Goal: Task Accomplishment & Management: Use online tool/utility

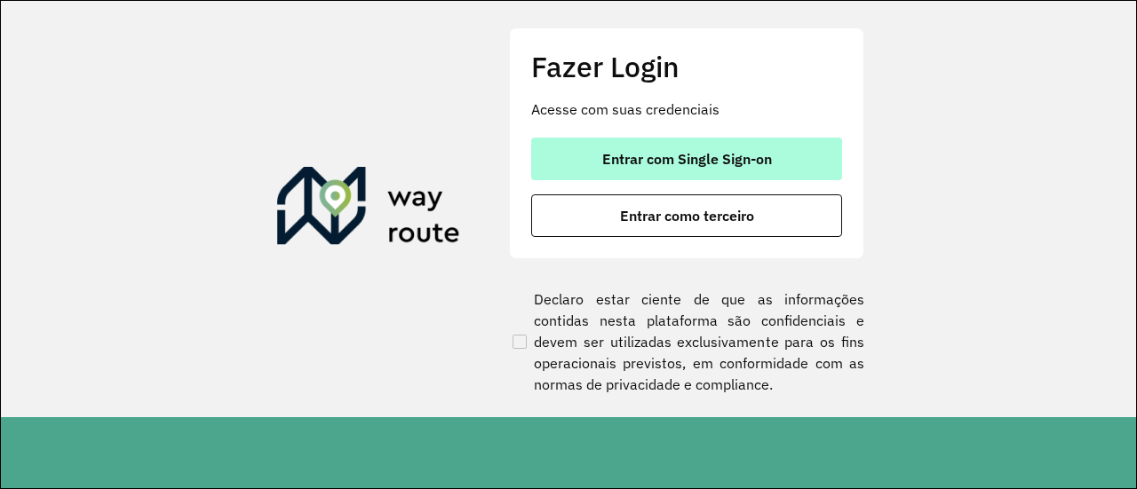
click at [659, 148] on button "Entrar com Single Sign-on" at bounding box center [686, 159] width 311 height 43
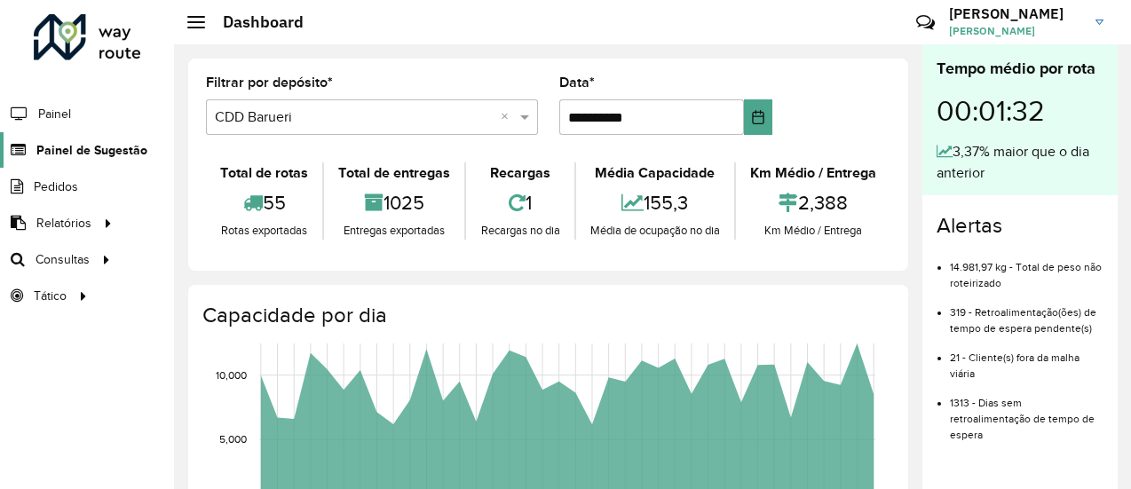
click at [121, 155] on span "Painel de Sugestão" at bounding box center [91, 150] width 111 height 19
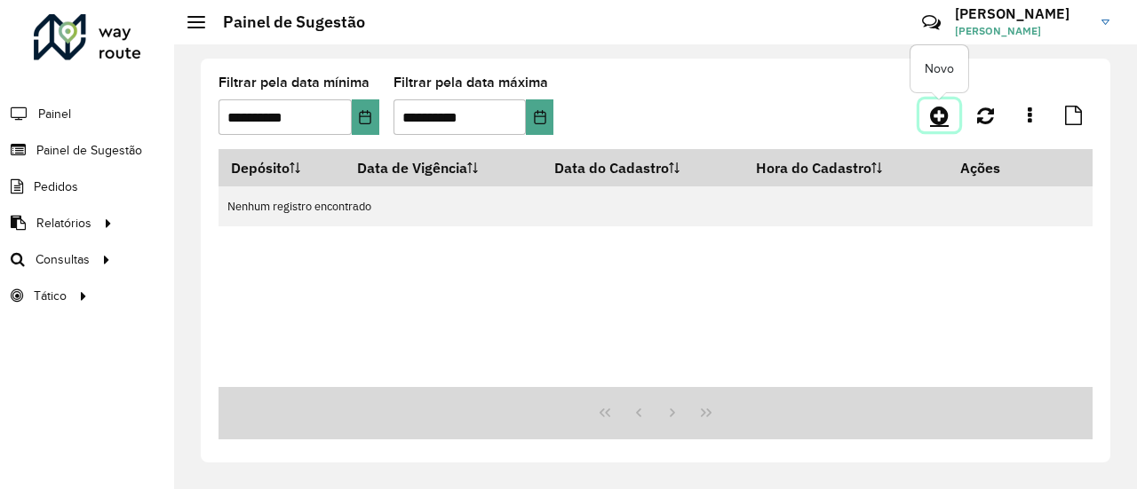
click at [932, 107] on icon at bounding box center [939, 115] width 19 height 21
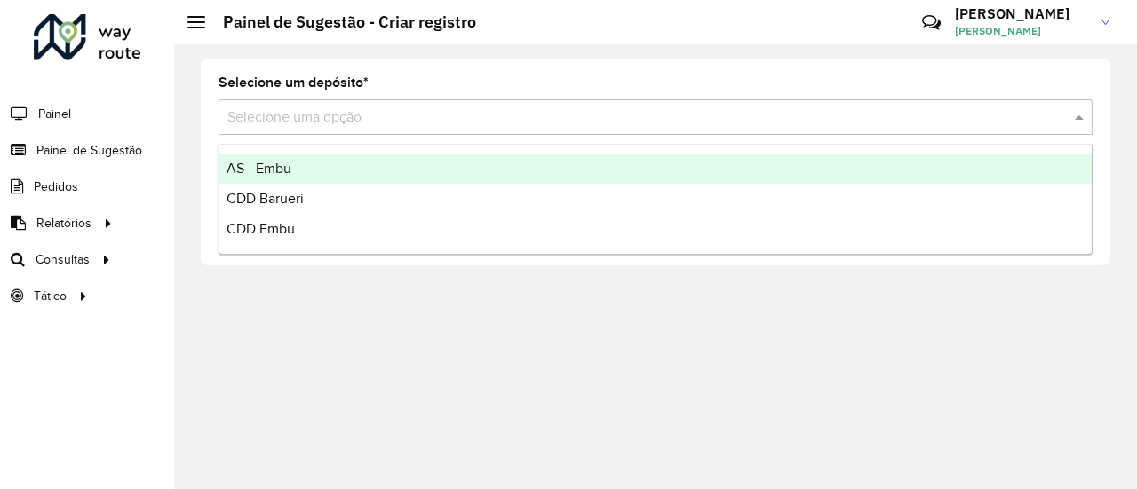
click at [458, 129] on div "Selecione uma opção" at bounding box center [655, 117] width 874 height 36
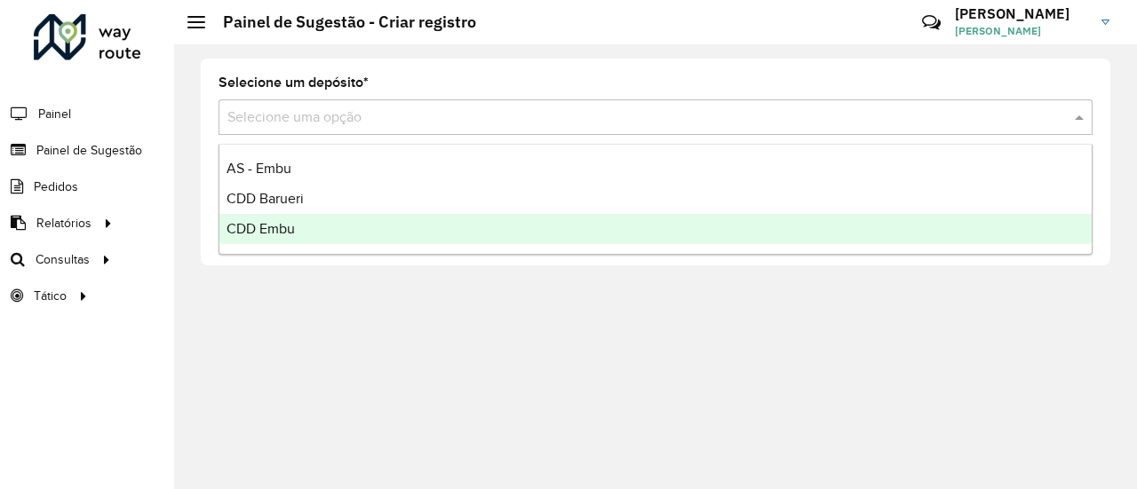
click at [320, 226] on div "CDD Embu" at bounding box center [655, 229] width 872 height 30
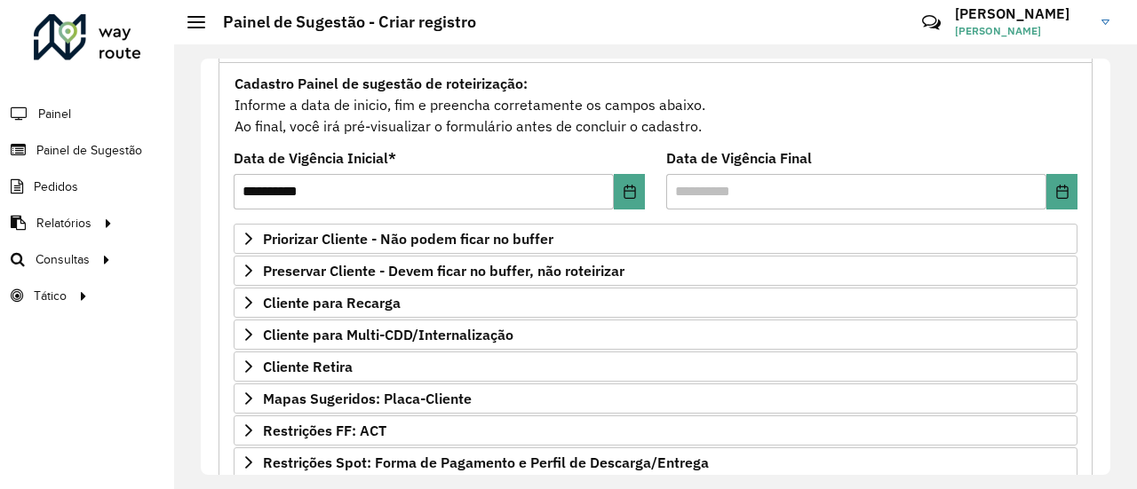
scroll to position [183, 0]
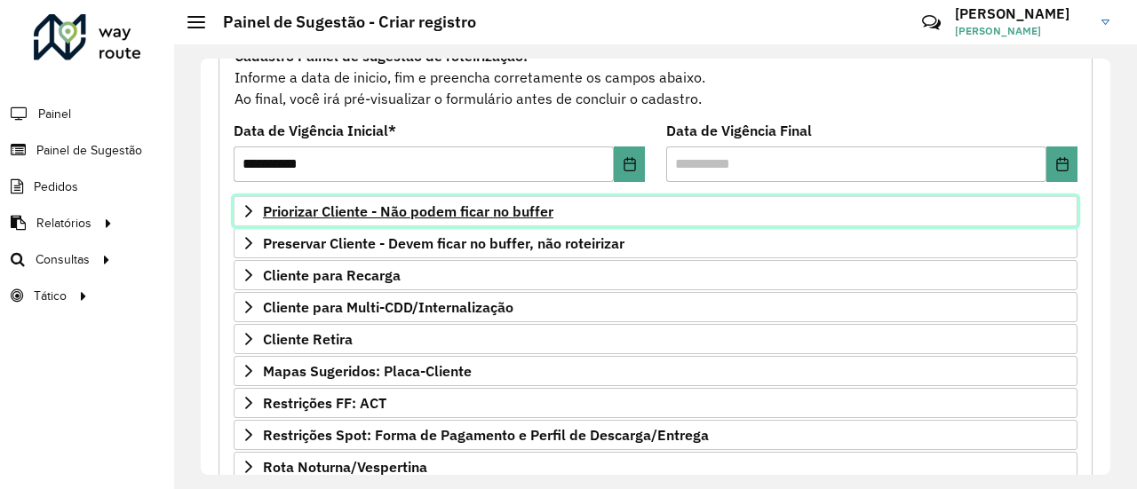
click at [485, 216] on span "Priorizar Cliente - Não podem ficar no buffer" at bounding box center [408, 211] width 290 height 14
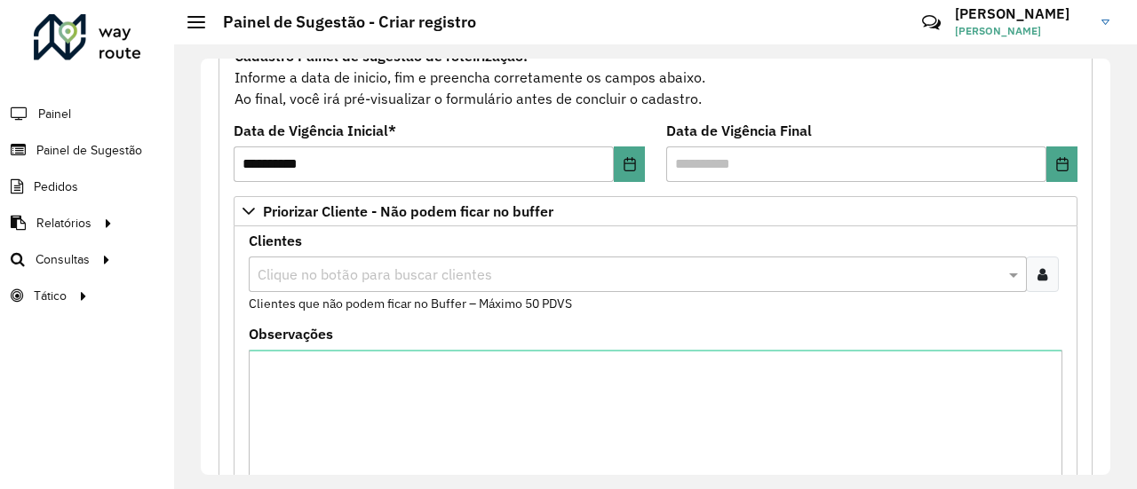
click at [1038, 268] on icon at bounding box center [1042, 274] width 10 height 14
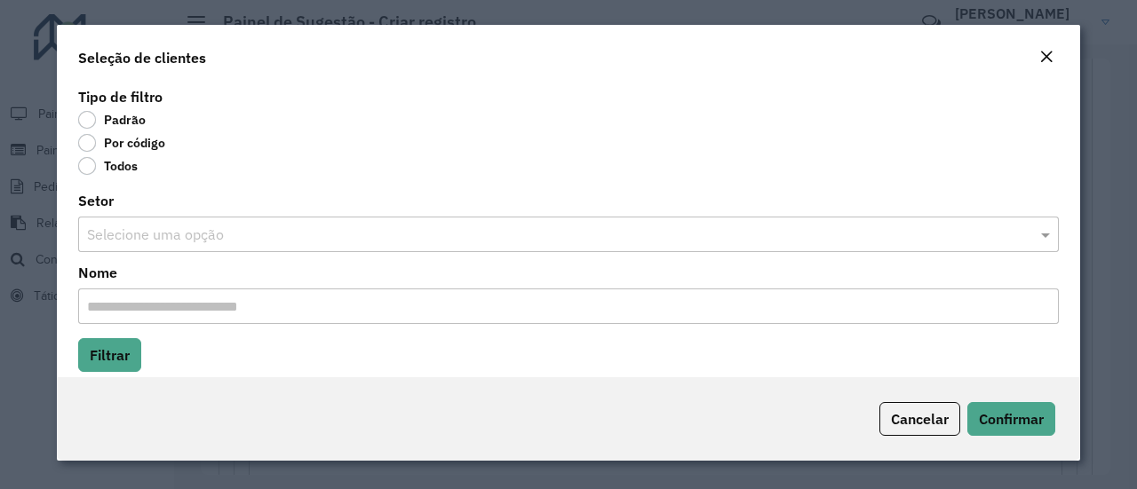
click at [87, 148] on label "Por código" at bounding box center [121, 143] width 87 height 18
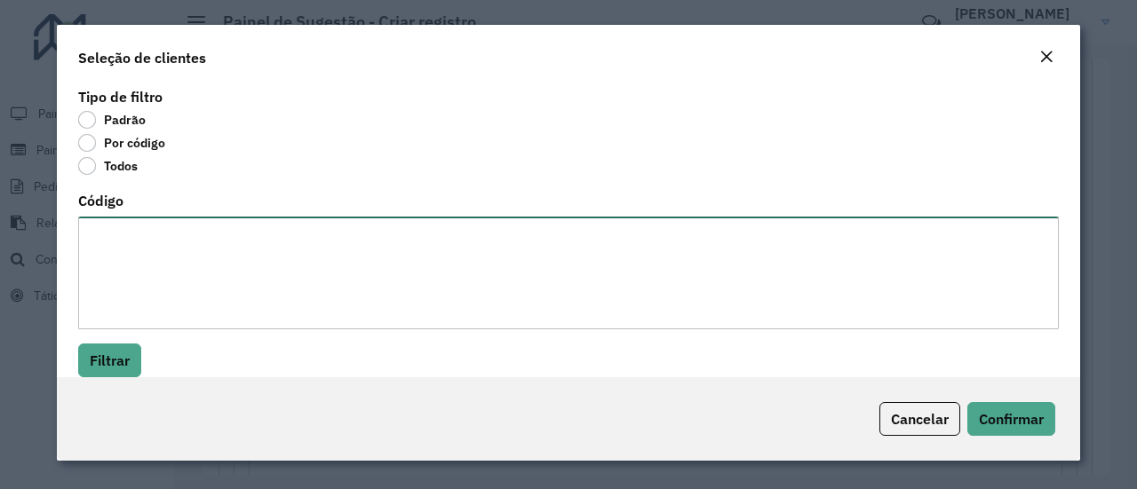
paste textarea "*****"
click at [134, 246] on textarea "*****" at bounding box center [568, 273] width 980 height 113
type textarea "*****"
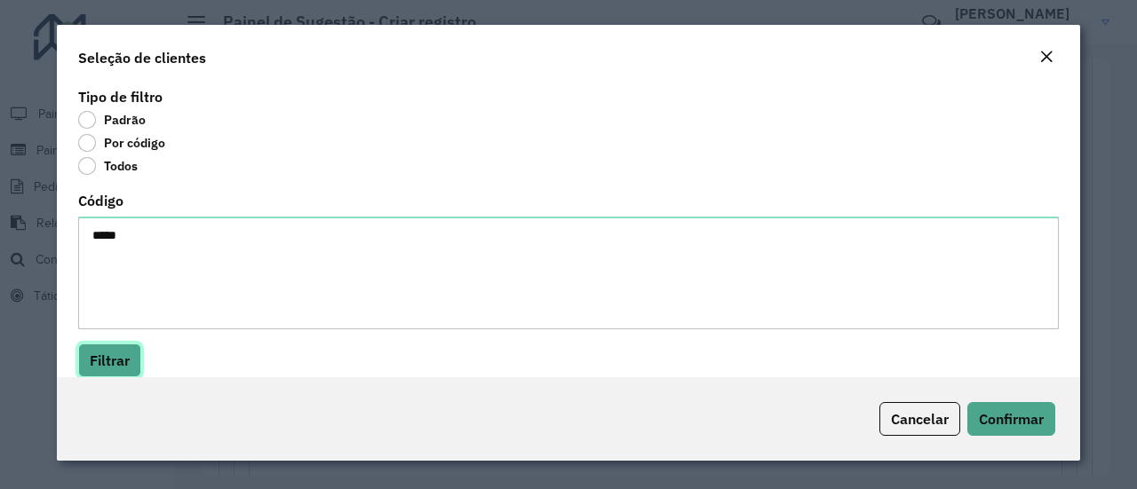
click at [107, 368] on button "Filtrar" at bounding box center [109, 361] width 63 height 34
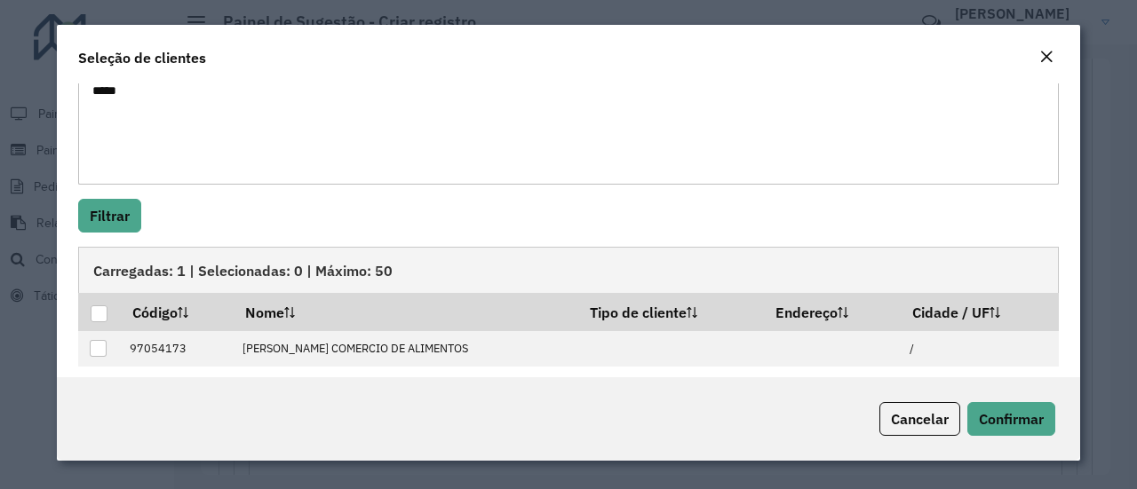
scroll to position [155, 0]
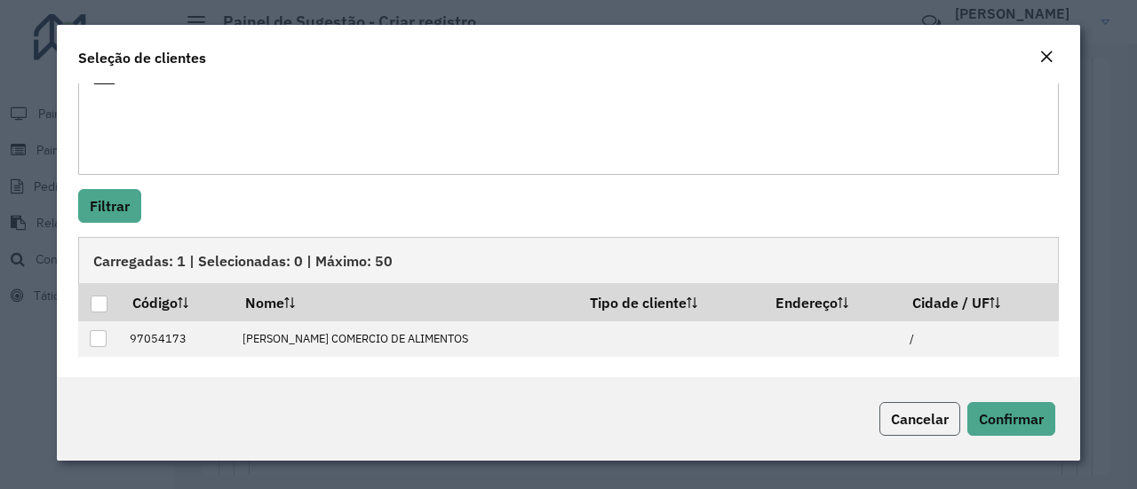
click at [923, 416] on span "Cancelar" at bounding box center [920, 419] width 58 height 18
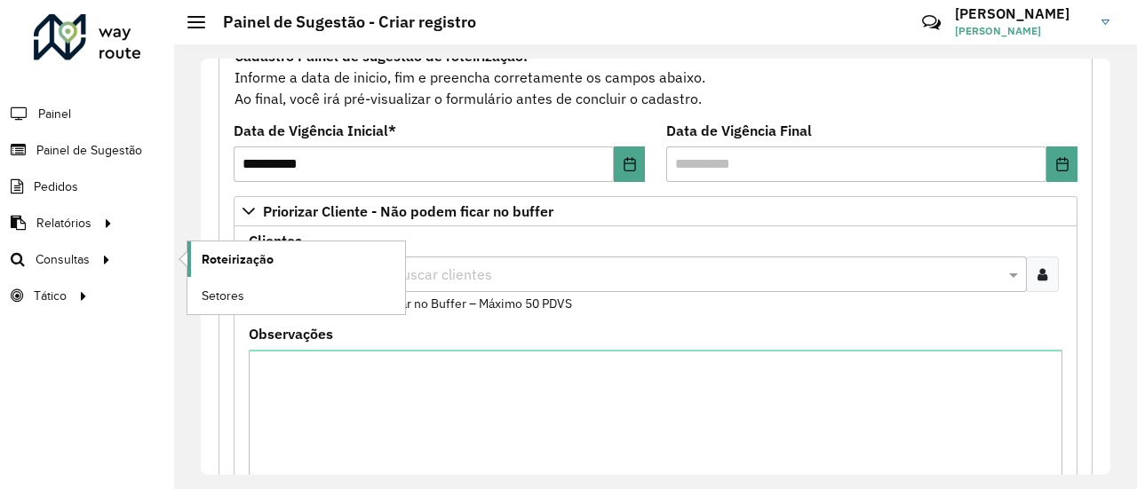
click at [275, 258] on link "Roteirização" at bounding box center [296, 260] width 218 height 36
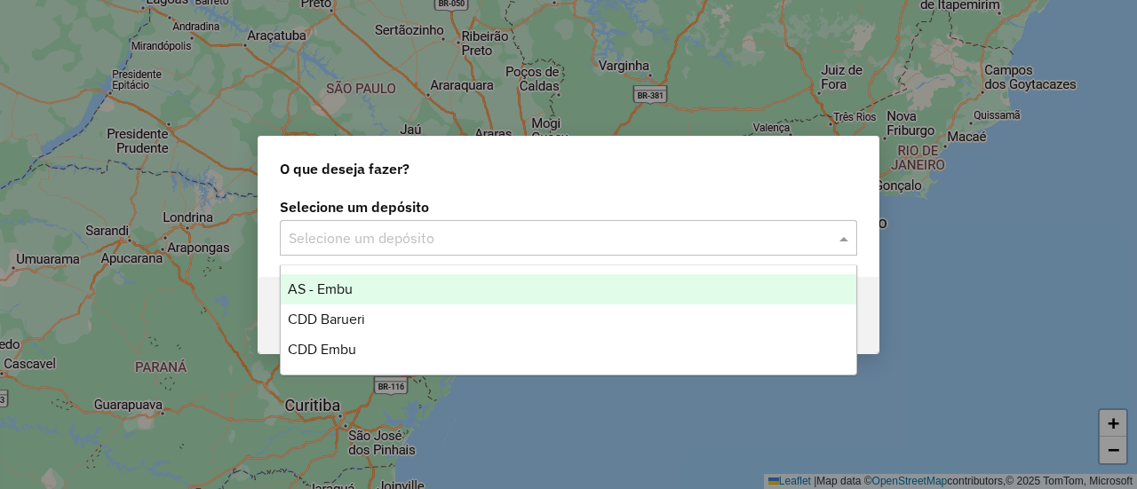
click at [430, 250] on div "Selecione um depósito" at bounding box center [568, 238] width 577 height 36
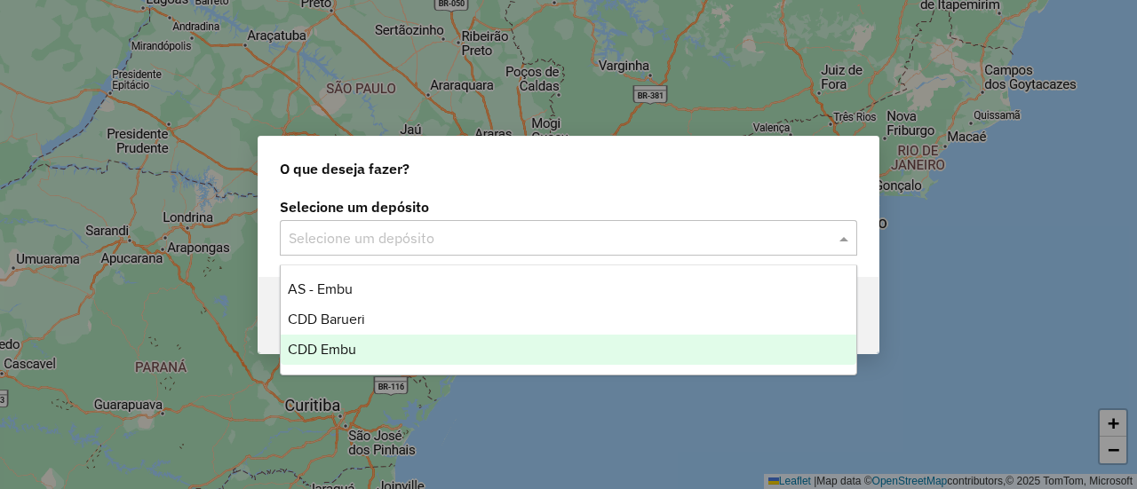
click at [396, 349] on div "CDD Embu" at bounding box center [568, 350] width 575 height 30
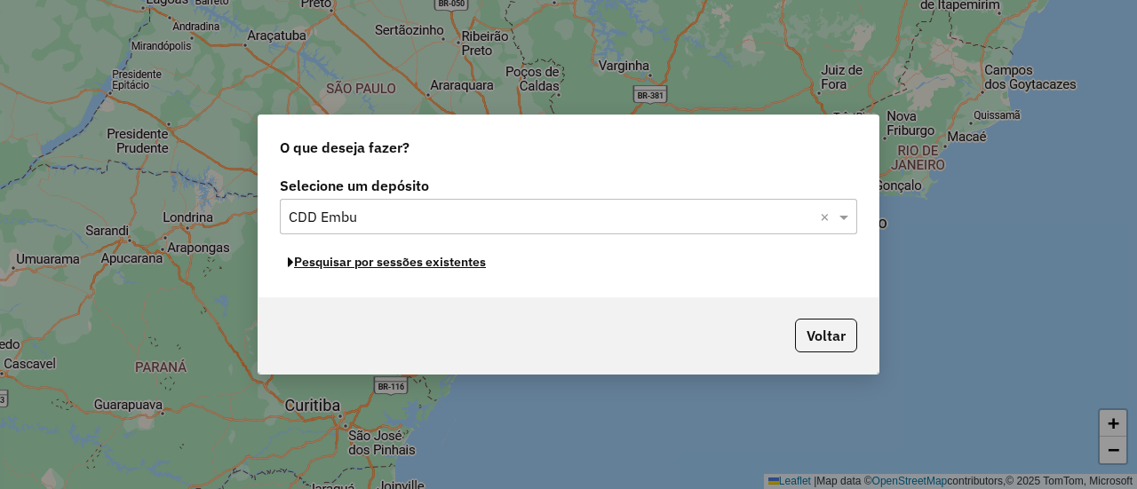
click at [452, 269] on button "Pesquisar por sessões existentes" at bounding box center [387, 263] width 214 height 28
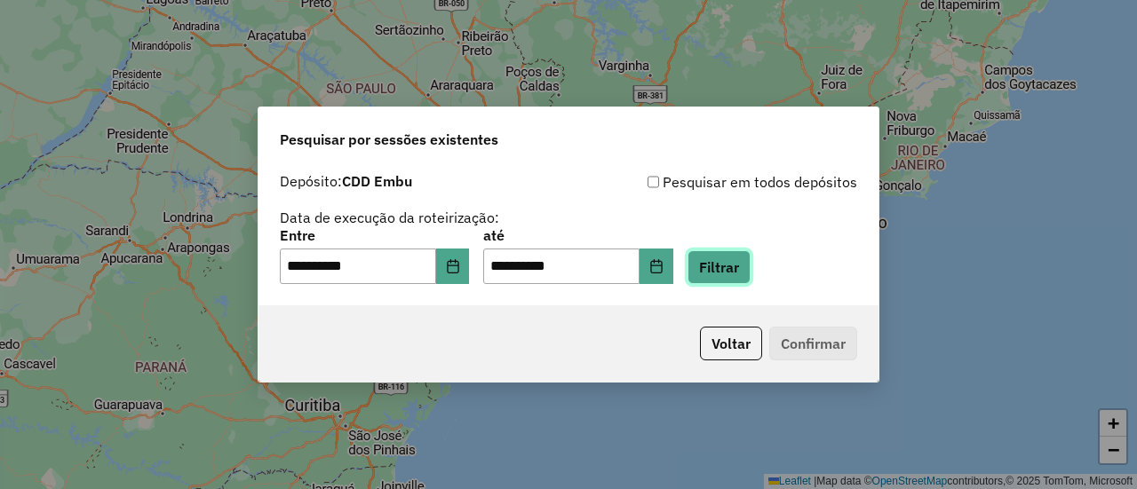
click at [725, 278] on button "Filtrar" at bounding box center [718, 267] width 63 height 34
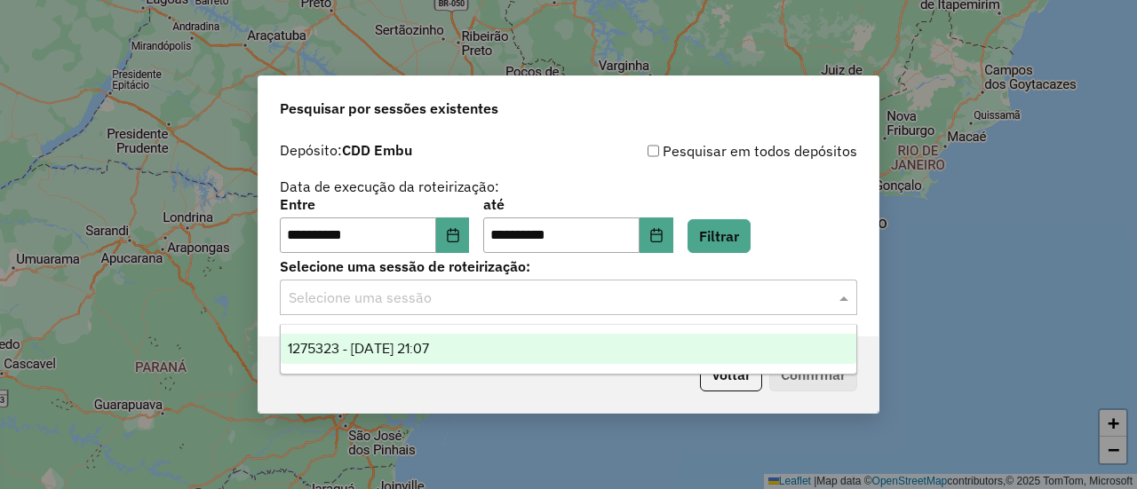
click at [474, 308] on input "text" at bounding box center [551, 298] width 524 height 21
click at [461, 349] on div "1275323 - [DATE] 21:07" at bounding box center [568, 349] width 575 height 30
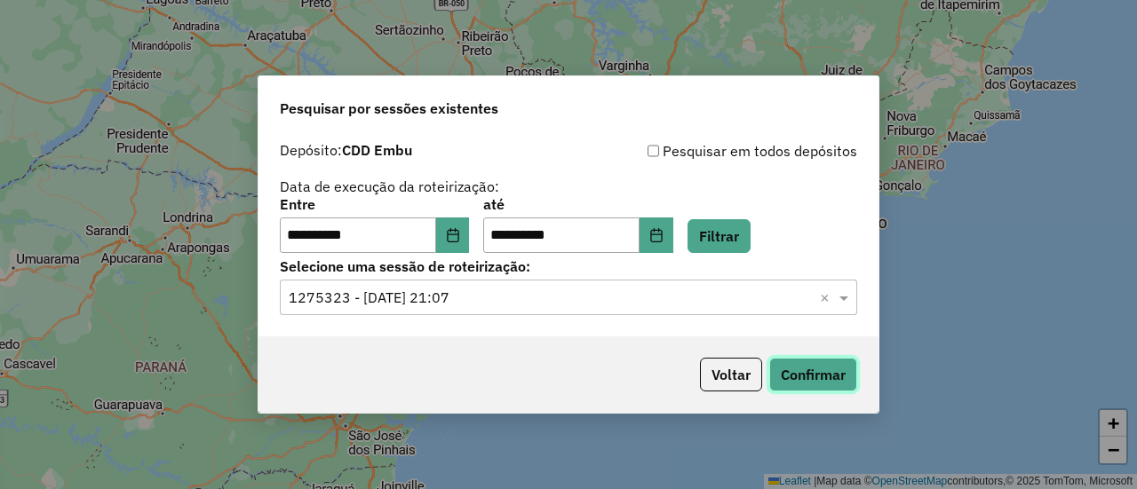
click at [792, 372] on button "Confirmar" at bounding box center [813, 375] width 88 height 34
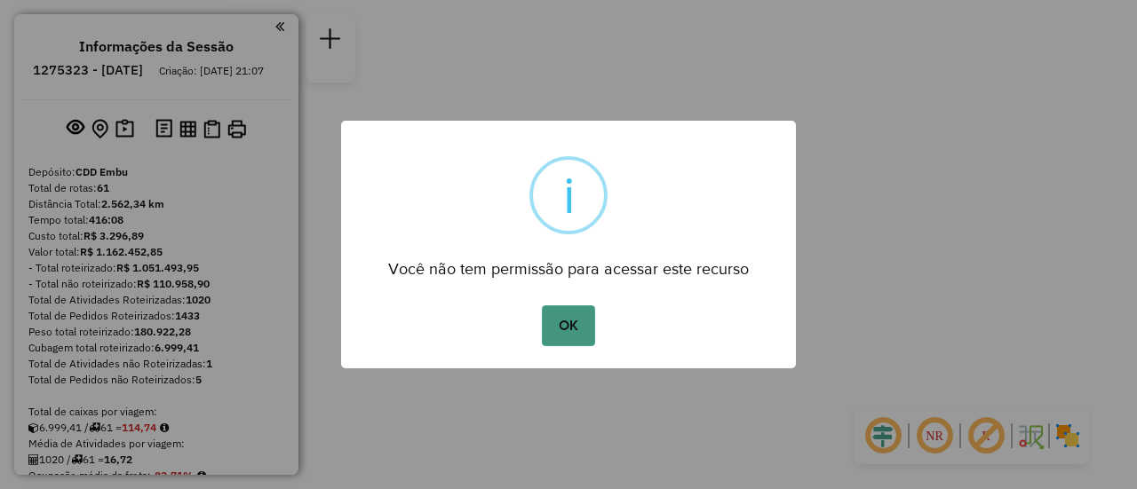
click at [582, 328] on button "OK" at bounding box center [568, 325] width 52 height 41
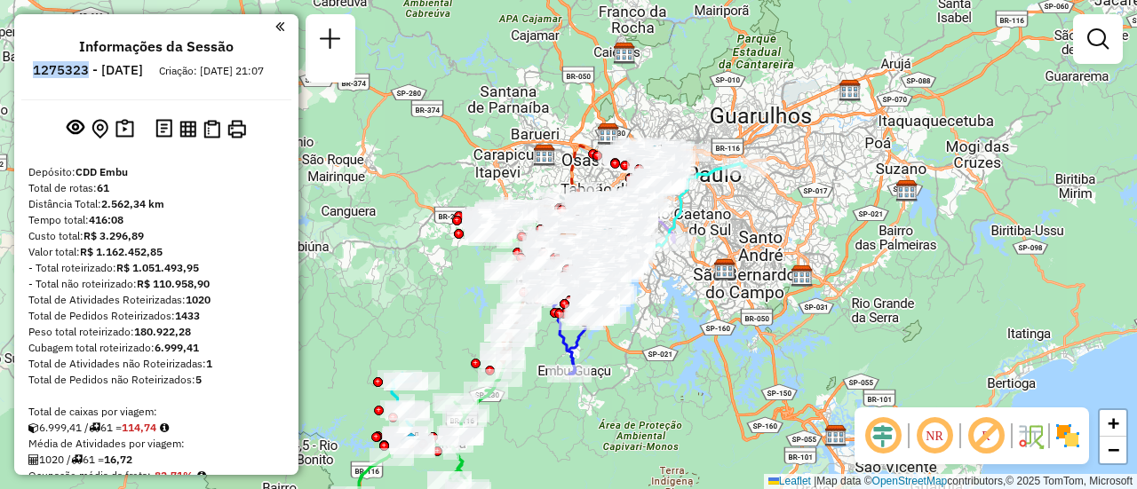
drag, startPoint x: 139, startPoint y: 73, endPoint x: 85, endPoint y: 70, distance: 53.3
click at [85, 70] on h6 "1275323 - 13/09/2025" at bounding box center [88, 70] width 110 height 16
copy h6 "1275323"
